Goal: Task Accomplishment & Management: Use online tool/utility

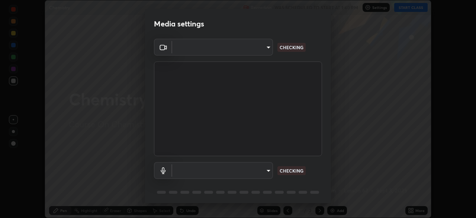
scroll to position [26, 0]
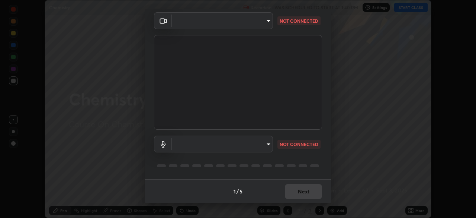
type input "50527fee232767433a6268031a92ed2c864fe79ca6b0d251abdcd02af7d04d94"
type input "default"
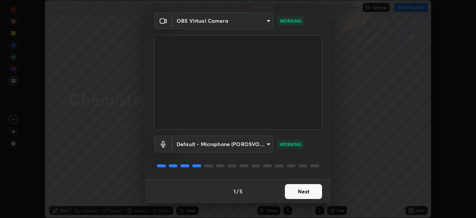
click at [296, 191] on button "Next" at bounding box center [303, 191] width 37 height 15
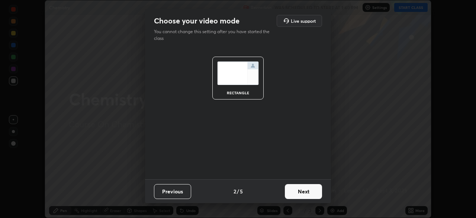
click at [296, 191] on button "Next" at bounding box center [303, 191] width 37 height 15
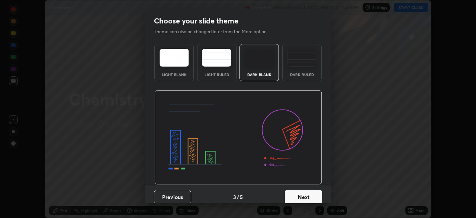
click at [298, 192] on button "Next" at bounding box center [303, 196] width 37 height 15
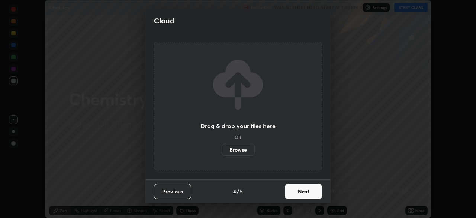
click at [298, 192] on button "Next" at bounding box center [303, 191] width 37 height 15
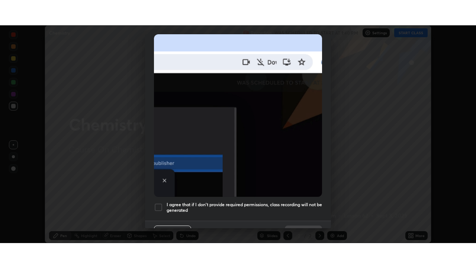
scroll to position [178, 0]
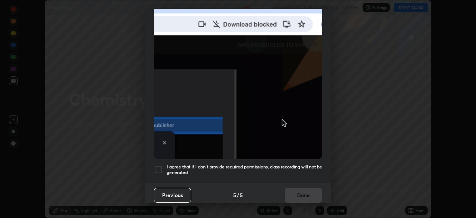
click at [158, 165] on div at bounding box center [158, 169] width 9 height 9
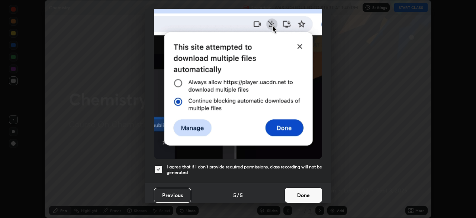
click at [298, 193] on button "Done" at bounding box center [303, 194] width 37 height 15
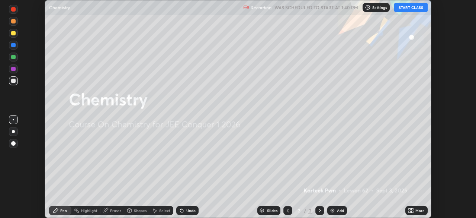
click at [408, 9] on button "START CLASS" at bounding box center [410, 7] width 33 height 9
click at [412, 209] on icon at bounding box center [412, 209] width 2 height 2
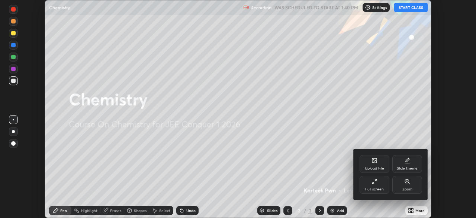
click at [366, 182] on div "Full screen" at bounding box center [375, 185] width 30 height 18
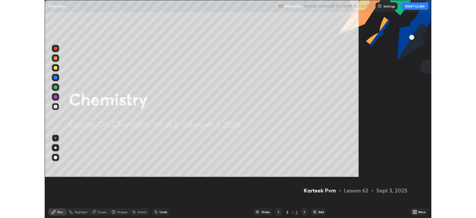
scroll to position [268, 476]
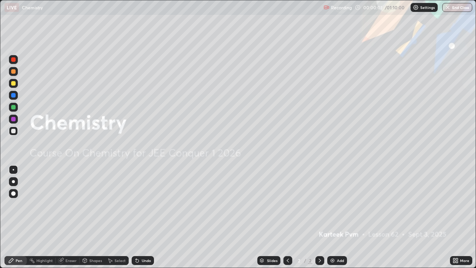
click at [331, 217] on img at bounding box center [333, 260] width 6 height 6
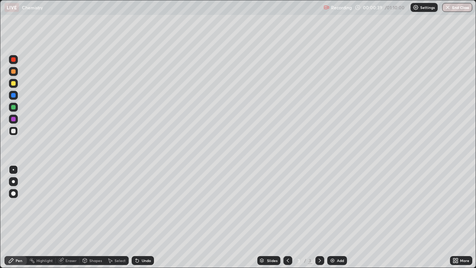
click at [13, 84] on div at bounding box center [13, 83] width 4 height 4
click at [14, 133] on div at bounding box center [13, 131] width 4 height 4
click at [136, 217] on icon at bounding box center [137, 260] width 3 height 3
click at [13, 84] on div at bounding box center [13, 83] width 4 height 4
click at [145, 217] on div "Undo" at bounding box center [146, 261] width 9 height 4
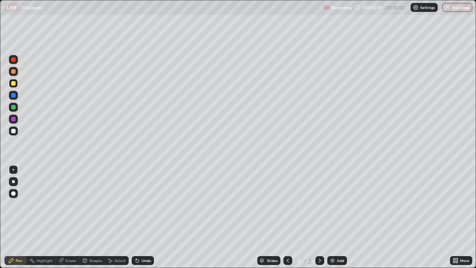
click at [145, 217] on div "Undo" at bounding box center [146, 261] width 9 height 4
click at [141, 217] on div "Undo" at bounding box center [143, 260] width 22 height 9
click at [72, 217] on div "Eraser" at bounding box center [70, 261] width 11 height 4
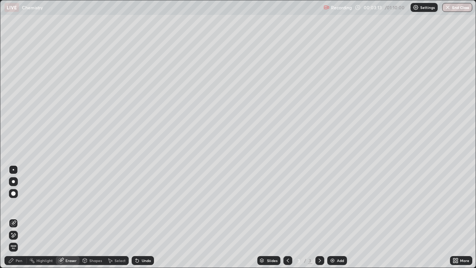
click at [22, 217] on div "Pen" at bounding box center [15, 260] width 22 height 9
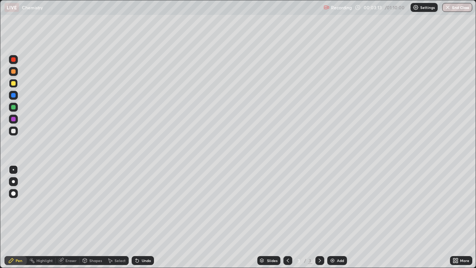
click at [15, 131] on div at bounding box center [13, 131] width 4 height 4
click at [137, 217] on icon at bounding box center [137, 260] width 3 height 3
click at [139, 217] on div "Undo" at bounding box center [143, 260] width 22 height 9
click at [144, 217] on div "Undo" at bounding box center [143, 260] width 22 height 9
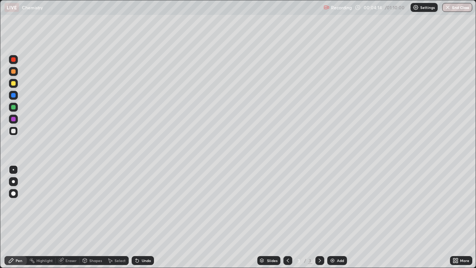
click at [145, 217] on div "Undo" at bounding box center [146, 261] width 9 height 4
click at [149, 217] on div "Undo" at bounding box center [146, 261] width 9 height 4
click at [148, 217] on div "Undo" at bounding box center [146, 261] width 9 height 4
click at [142, 217] on div "Undo" at bounding box center [146, 261] width 9 height 4
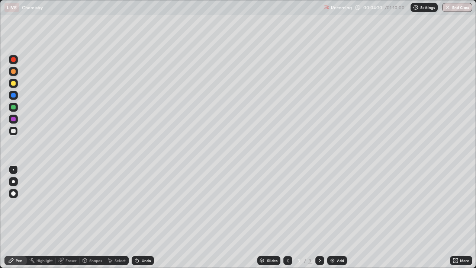
click at [142, 217] on div "Undo" at bounding box center [146, 261] width 9 height 4
click at [151, 217] on div "Undo" at bounding box center [143, 260] width 22 height 9
click at [149, 217] on div "Undo" at bounding box center [146, 261] width 9 height 4
click at [151, 217] on div "Undo" at bounding box center [143, 260] width 22 height 9
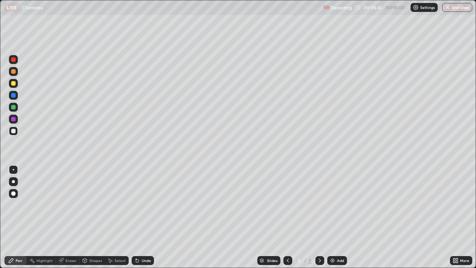
click at [148, 217] on div "Undo" at bounding box center [146, 261] width 9 height 4
click at [331, 217] on img at bounding box center [333, 260] width 6 height 6
click at [12, 85] on div at bounding box center [13, 83] width 4 height 4
click at [12, 132] on div at bounding box center [13, 131] width 4 height 4
click at [143, 217] on div "Undo" at bounding box center [146, 261] width 9 height 4
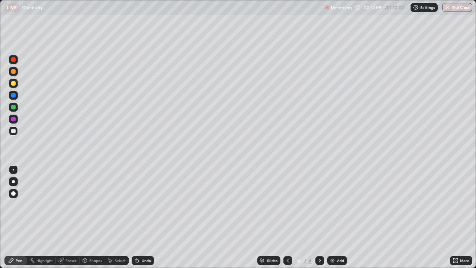
click at [14, 83] on div at bounding box center [13, 83] width 4 height 4
click at [335, 217] on img at bounding box center [333, 260] width 6 height 6
click at [15, 132] on div at bounding box center [13, 131] width 4 height 4
click at [12, 83] on div at bounding box center [13, 83] width 4 height 4
click at [14, 132] on div at bounding box center [13, 131] width 4 height 4
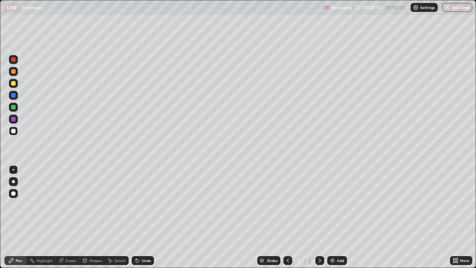
click at [142, 217] on div "Undo" at bounding box center [146, 261] width 9 height 4
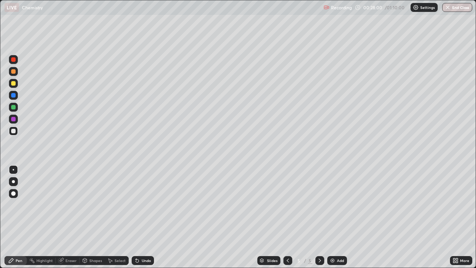
click at [14, 130] on div at bounding box center [13, 131] width 4 height 4
click at [13, 83] on div at bounding box center [13, 83] width 4 height 4
click at [342, 217] on div "Add" at bounding box center [340, 261] width 7 height 4
click at [15, 131] on div at bounding box center [13, 131] width 4 height 4
click at [67, 217] on div "Eraser" at bounding box center [70, 261] width 11 height 4
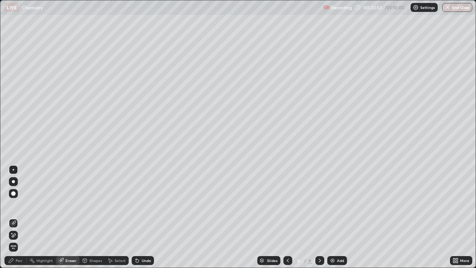
click at [14, 217] on icon at bounding box center [11, 260] width 6 height 6
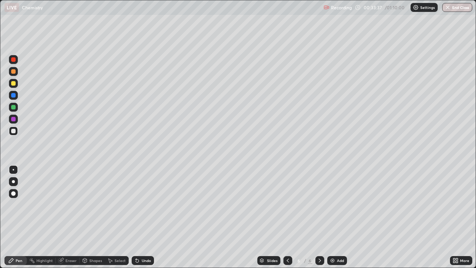
click at [139, 217] on icon at bounding box center [137, 260] width 6 height 6
click at [13, 82] on div at bounding box center [13, 83] width 4 height 4
click at [145, 217] on div "Undo" at bounding box center [146, 261] width 9 height 4
click at [146, 217] on div "Undo" at bounding box center [146, 261] width 9 height 4
click at [147, 217] on div "Undo" at bounding box center [146, 261] width 9 height 4
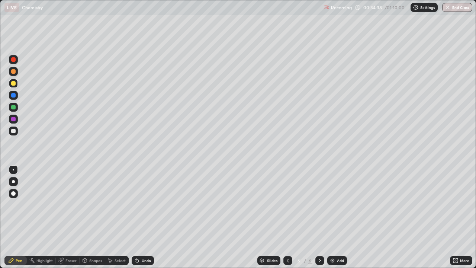
click at [146, 217] on div "Undo" at bounding box center [146, 261] width 9 height 4
click at [147, 217] on div "Undo" at bounding box center [146, 261] width 9 height 4
click at [145, 217] on div "Undo" at bounding box center [146, 261] width 9 height 4
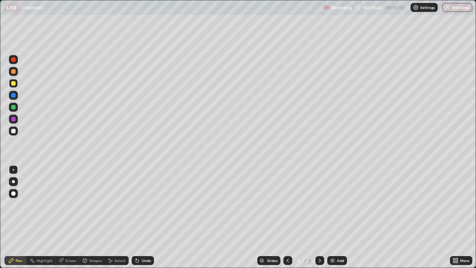
click at [145, 217] on div "Undo" at bounding box center [146, 261] width 9 height 4
click at [144, 217] on div "Undo" at bounding box center [146, 261] width 9 height 4
click at [17, 132] on div at bounding box center [13, 130] width 9 height 9
click at [146, 217] on div "Undo" at bounding box center [146, 261] width 9 height 4
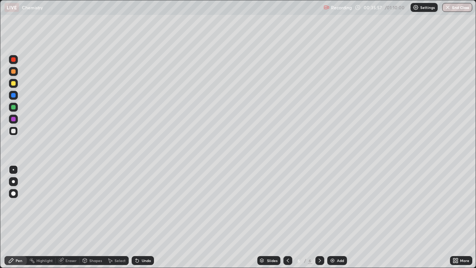
click at [14, 83] on div at bounding box center [13, 83] width 4 height 4
click at [14, 132] on div at bounding box center [13, 131] width 4 height 4
click at [142, 217] on div "Undo" at bounding box center [143, 260] width 22 height 9
click at [144, 217] on div "Undo" at bounding box center [143, 260] width 22 height 9
click at [142, 217] on div "Undo" at bounding box center [146, 261] width 9 height 4
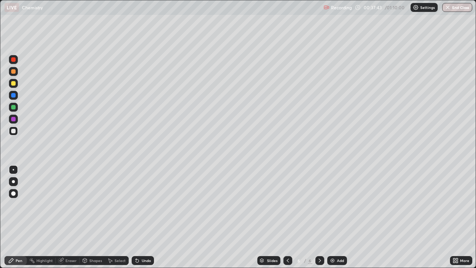
click at [147, 217] on div "Undo" at bounding box center [146, 261] width 9 height 4
click at [145, 217] on div "Undo" at bounding box center [146, 261] width 9 height 4
click at [143, 217] on div "Undo" at bounding box center [146, 261] width 9 height 4
click at [429, 217] on div "Slides 6 / 6 Add" at bounding box center [302, 260] width 296 height 15
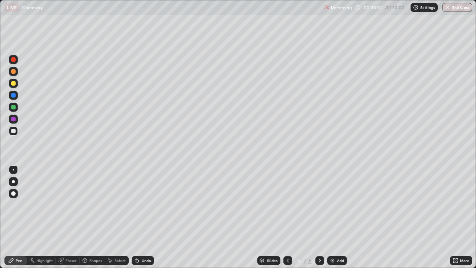
click at [429, 217] on div "Slides 6 / 6 Add" at bounding box center [302, 260] width 296 height 15
click at [369, 217] on div "Slides 6 / 6 Add" at bounding box center [302, 260] width 296 height 15
click at [382, 217] on div "Slides 6 / 6 Add" at bounding box center [302, 260] width 296 height 15
click at [336, 217] on div "Add" at bounding box center [337, 260] width 20 height 9
click at [13, 87] on div at bounding box center [13, 83] width 9 height 9
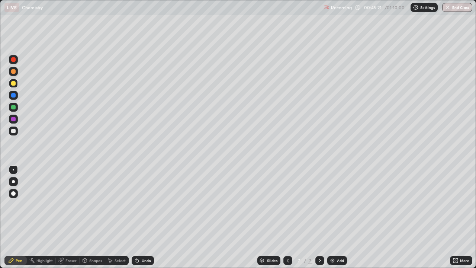
click at [142, 217] on div "Undo" at bounding box center [143, 260] width 22 height 9
click at [139, 217] on div "Undo" at bounding box center [143, 260] width 22 height 9
click at [140, 217] on div "Undo" at bounding box center [143, 260] width 22 height 9
click at [12, 132] on div at bounding box center [13, 131] width 4 height 4
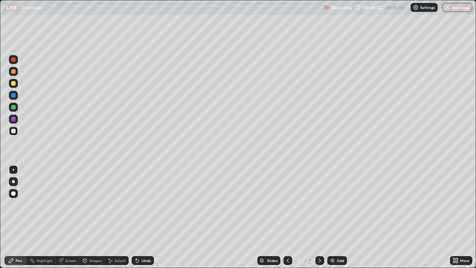
click at [142, 217] on div "Undo" at bounding box center [146, 261] width 9 height 4
click at [13, 108] on div at bounding box center [13, 107] width 4 height 4
click at [13, 134] on div at bounding box center [13, 130] width 9 height 9
click at [13, 94] on div at bounding box center [13, 95] width 4 height 4
click at [15, 93] on div at bounding box center [13, 95] width 4 height 4
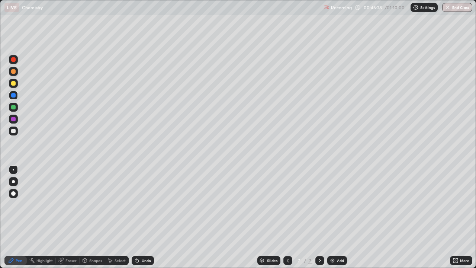
click at [13, 72] on div at bounding box center [13, 71] width 4 height 4
click at [14, 83] on div at bounding box center [13, 83] width 4 height 4
click at [14, 130] on div at bounding box center [13, 131] width 4 height 4
click at [150, 217] on div "Undo" at bounding box center [143, 260] width 22 height 9
click at [148, 217] on div "Undo" at bounding box center [146, 261] width 9 height 4
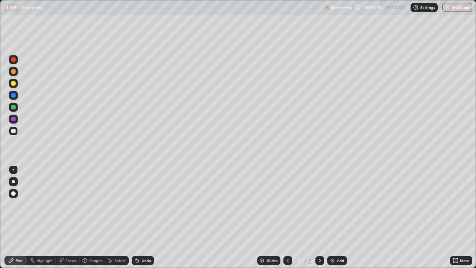
click at [447, 9] on img "button" at bounding box center [448, 7] width 6 height 6
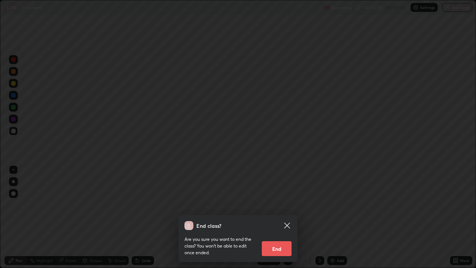
click at [281, 217] on button "End" at bounding box center [277, 248] width 30 height 15
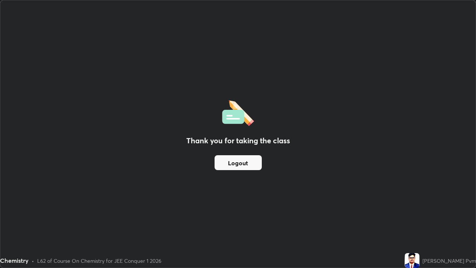
click at [243, 162] on button "Logout" at bounding box center [238, 162] width 47 height 15
click at [241, 165] on button "Logout" at bounding box center [238, 162] width 47 height 15
click at [241, 163] on button "Logout" at bounding box center [238, 162] width 47 height 15
click at [238, 162] on button "Logout" at bounding box center [238, 162] width 47 height 15
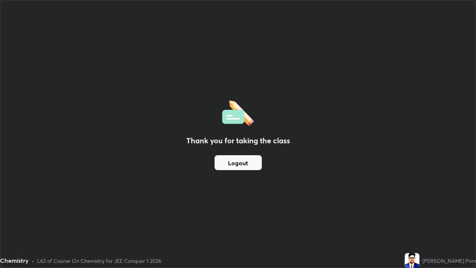
click at [239, 160] on button "Logout" at bounding box center [238, 162] width 47 height 15
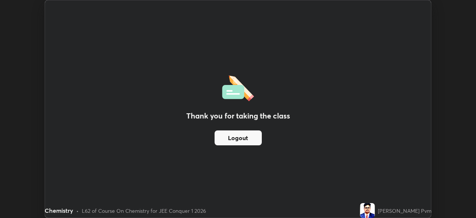
scroll to position [36980, 36722]
